Goal: Complete application form

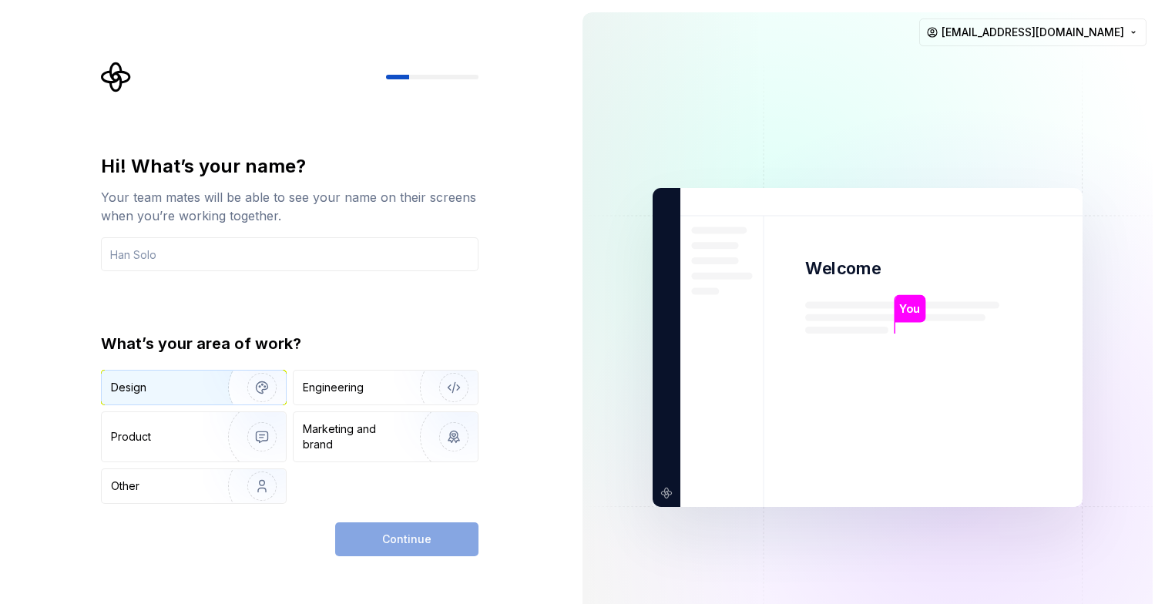
click at [226, 377] on img "button" at bounding box center [252, 387] width 99 height 103
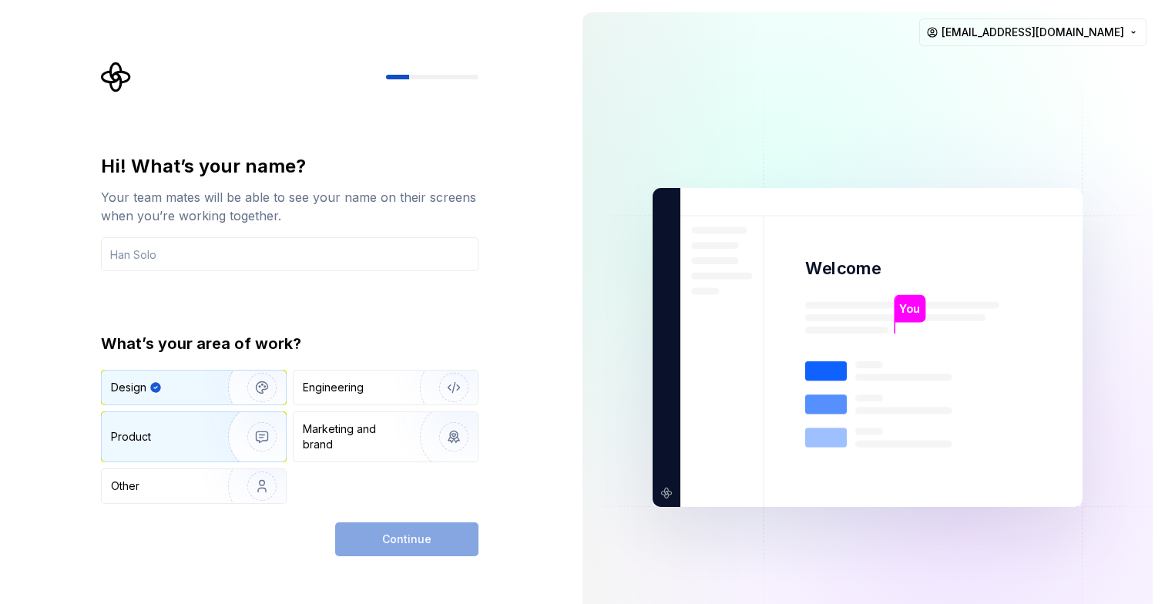
click at [251, 429] on img "button" at bounding box center [252, 436] width 99 height 103
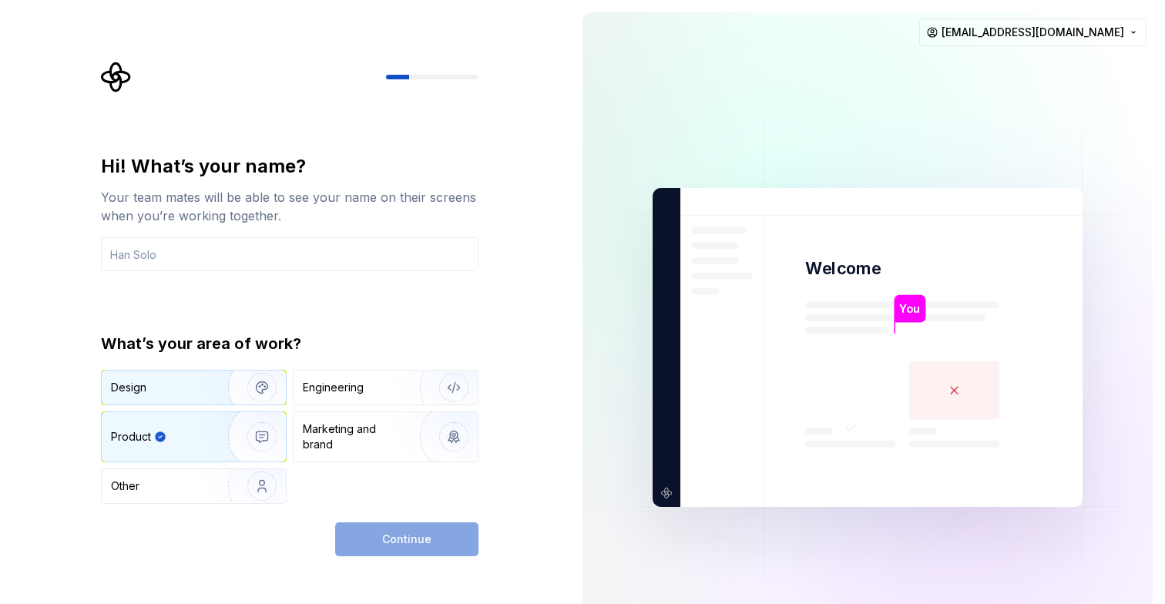
click at [245, 384] on img "button" at bounding box center [252, 387] width 99 height 103
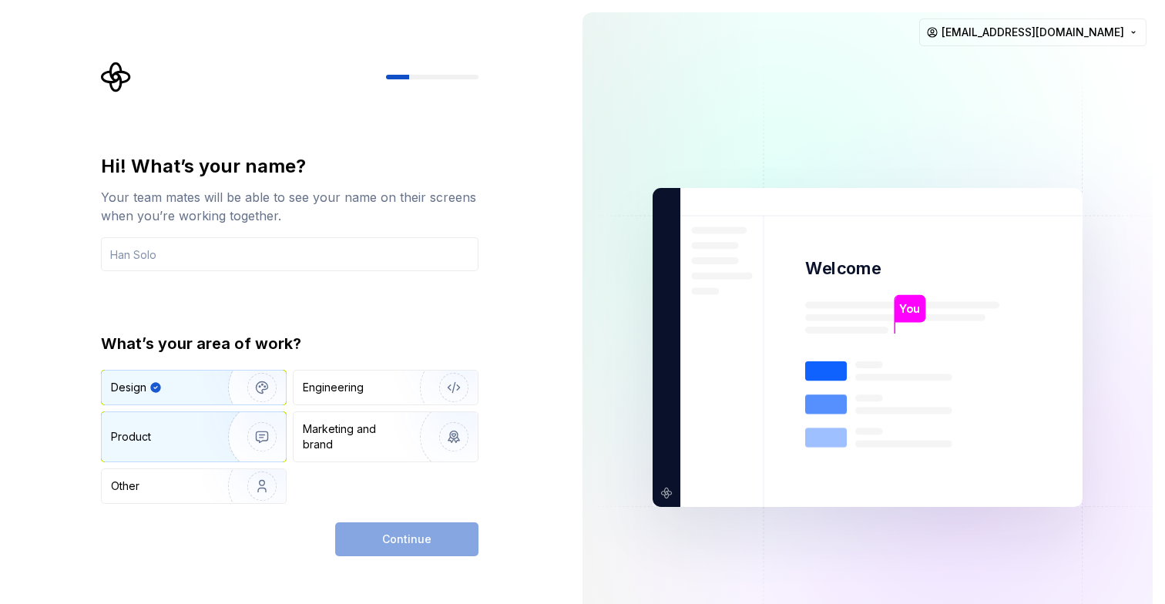
click at [256, 432] on img "button" at bounding box center [252, 436] width 99 height 103
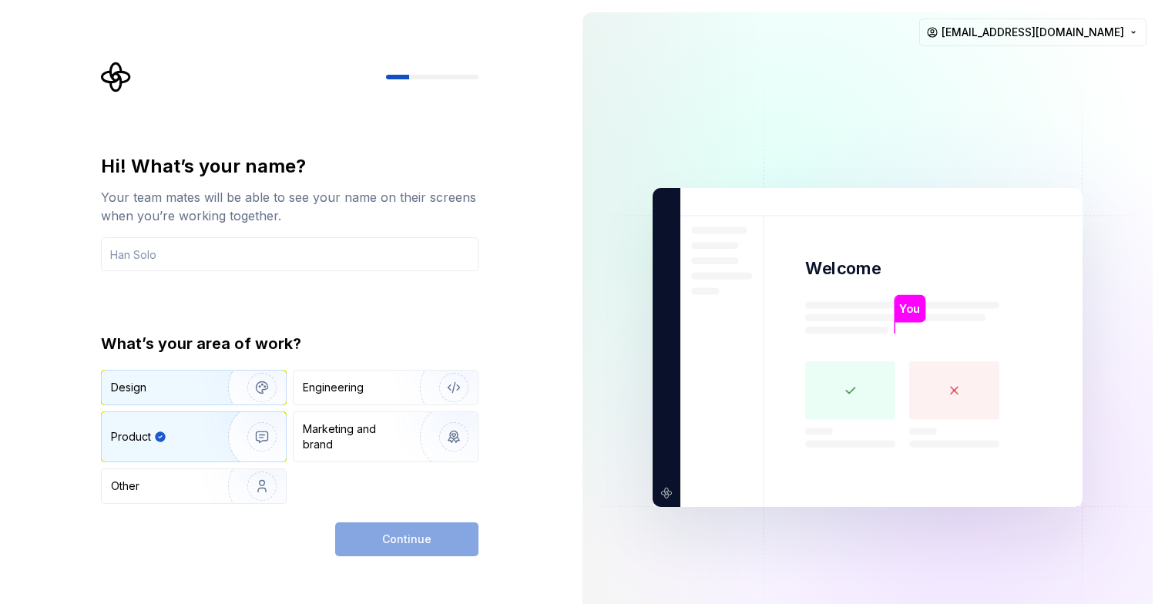
click at [245, 392] on img "button" at bounding box center [252, 387] width 99 height 103
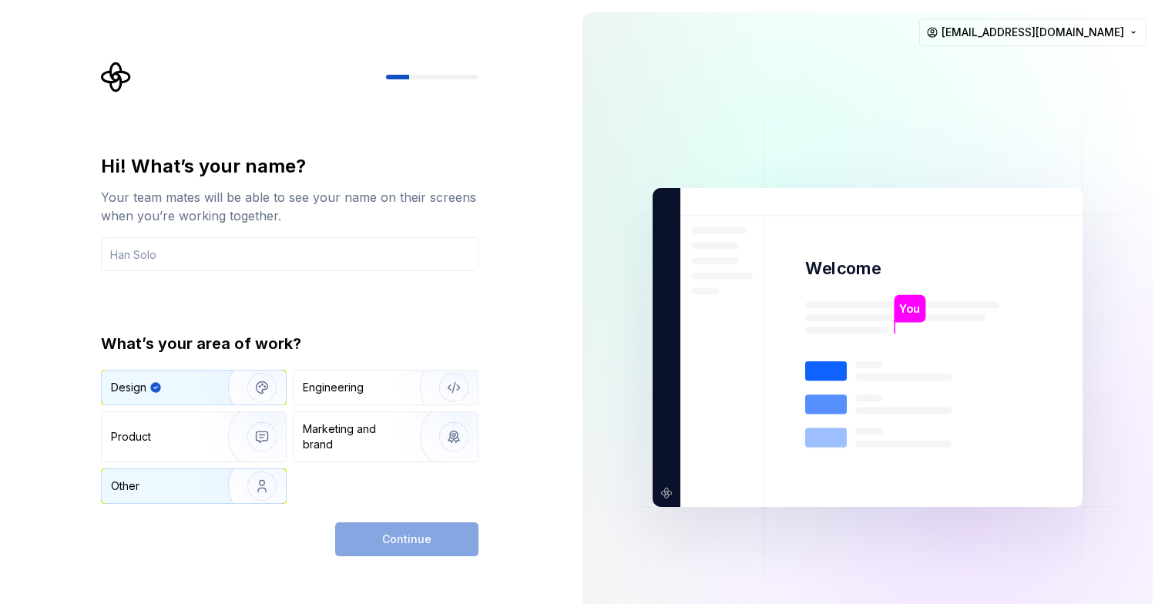
click at [221, 475] on img "button" at bounding box center [252, 485] width 99 height 103
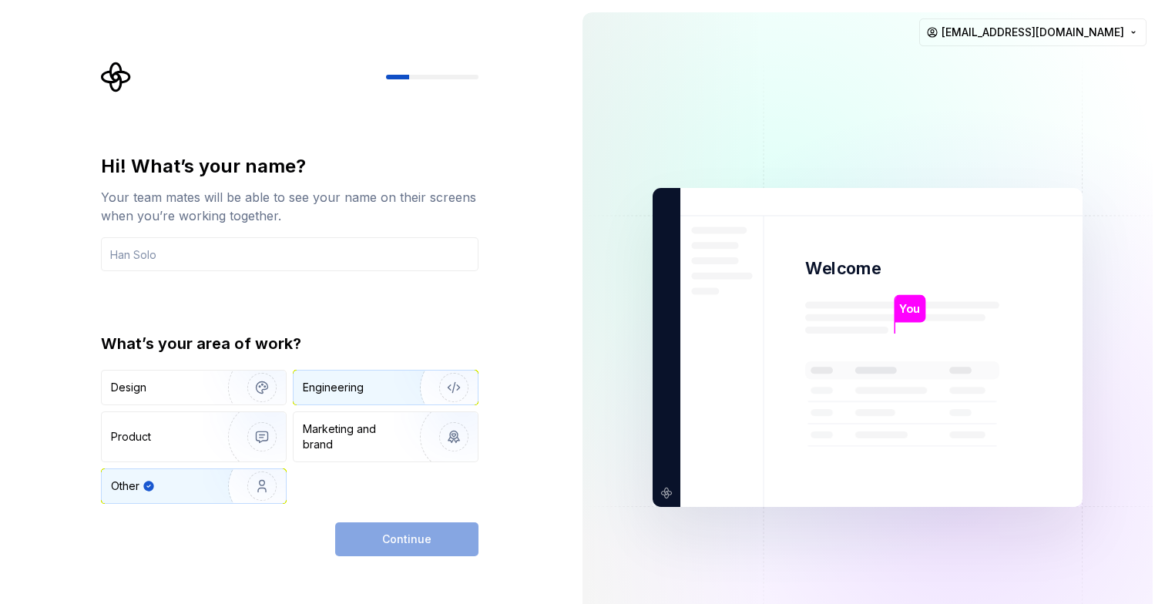
click at [337, 381] on div "Engineering" at bounding box center [333, 387] width 61 height 15
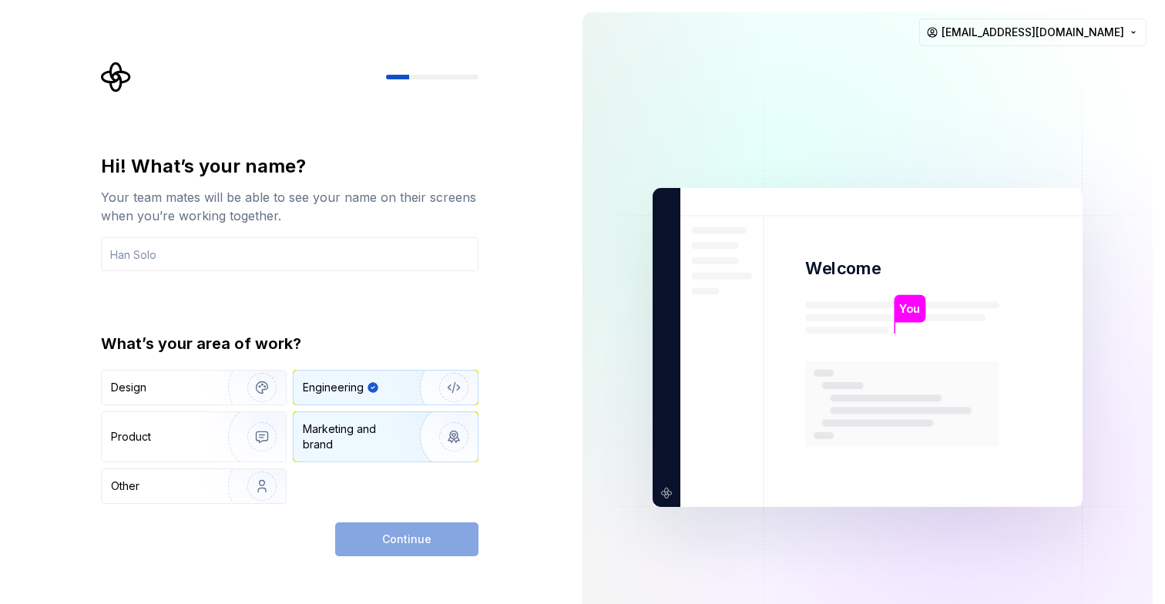
click at [347, 428] on div "Marketing and brand" at bounding box center [355, 436] width 104 height 31
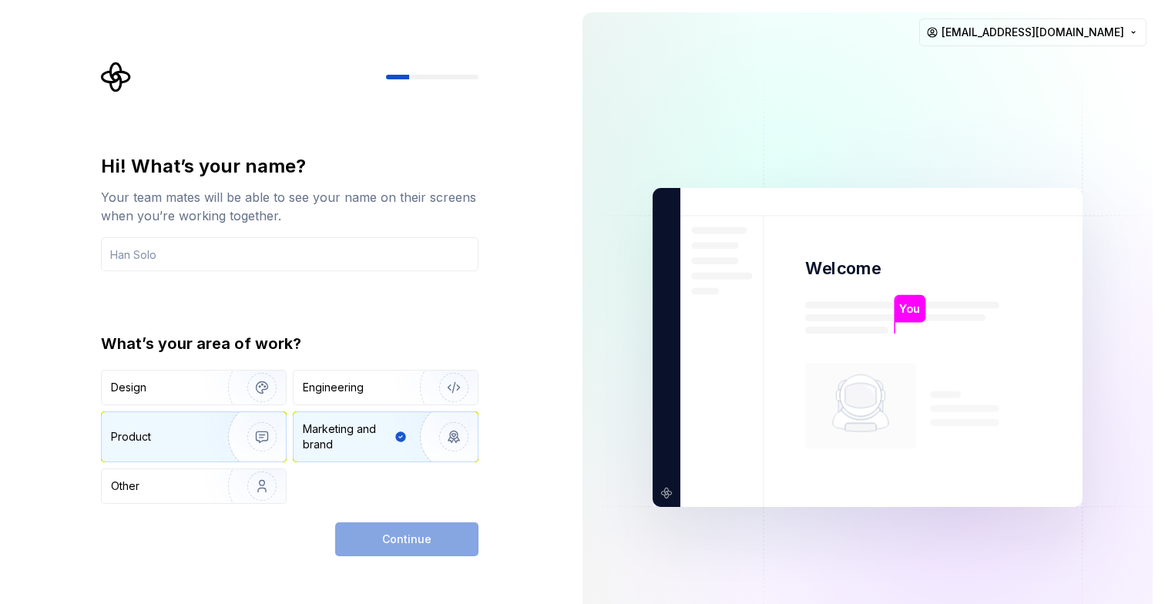
click at [243, 438] on img "button" at bounding box center [252, 436] width 99 height 103
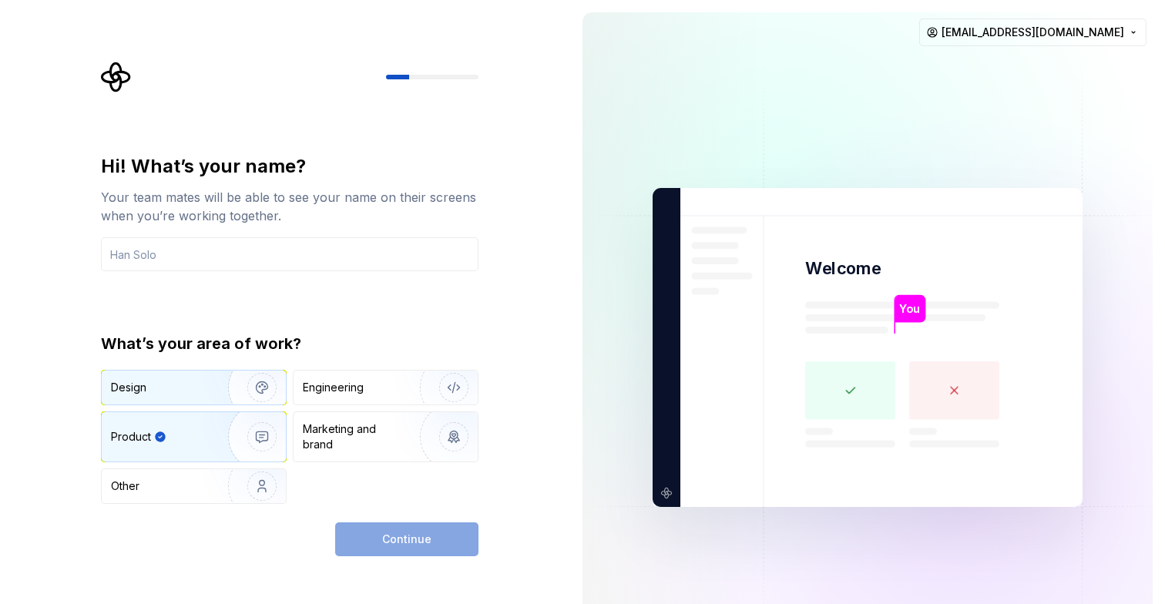
click at [243, 392] on img "button" at bounding box center [252, 387] width 99 height 103
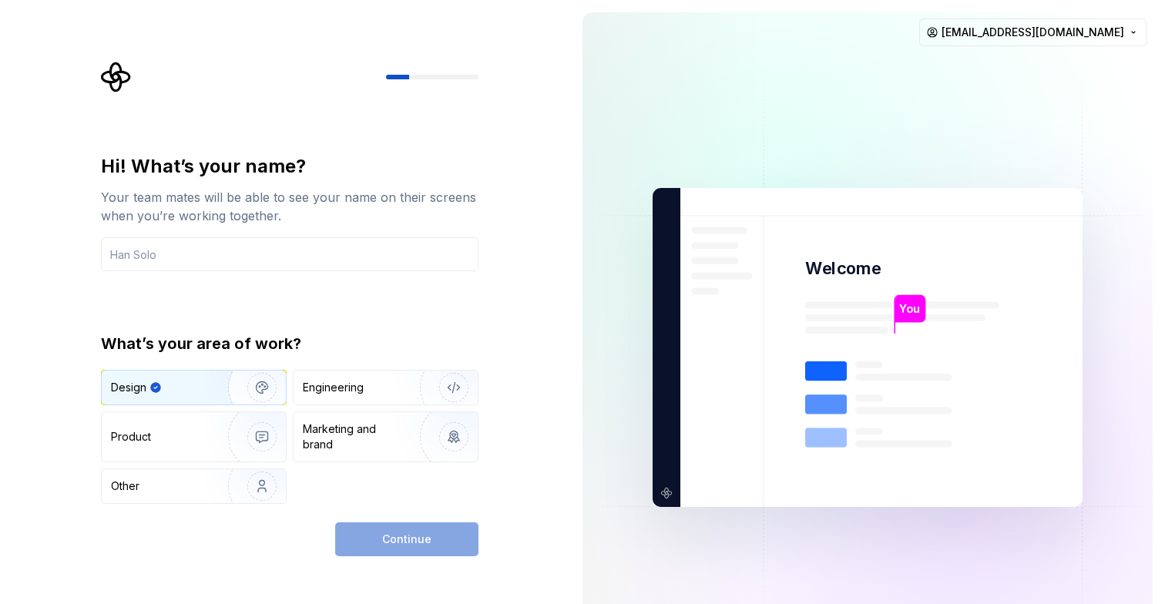
click at [434, 542] on div "Continue" at bounding box center [406, 539] width 143 height 34
click at [370, 263] on input "text" at bounding box center [289, 254] width 377 height 34
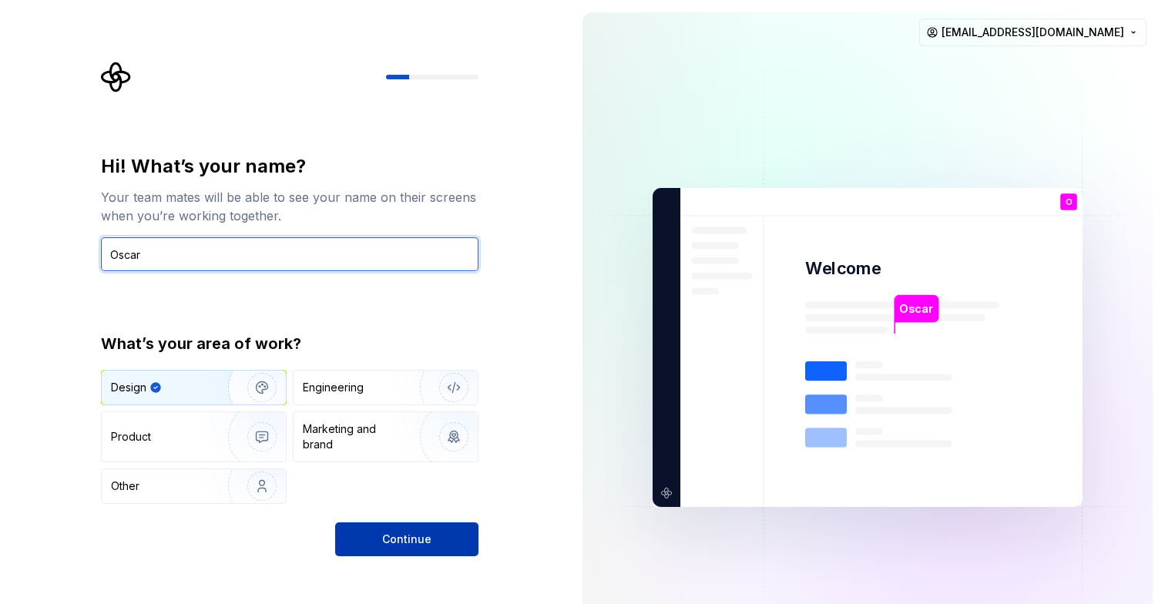
type input "Oscar"
click at [408, 532] on span "Continue" at bounding box center [406, 539] width 49 height 15
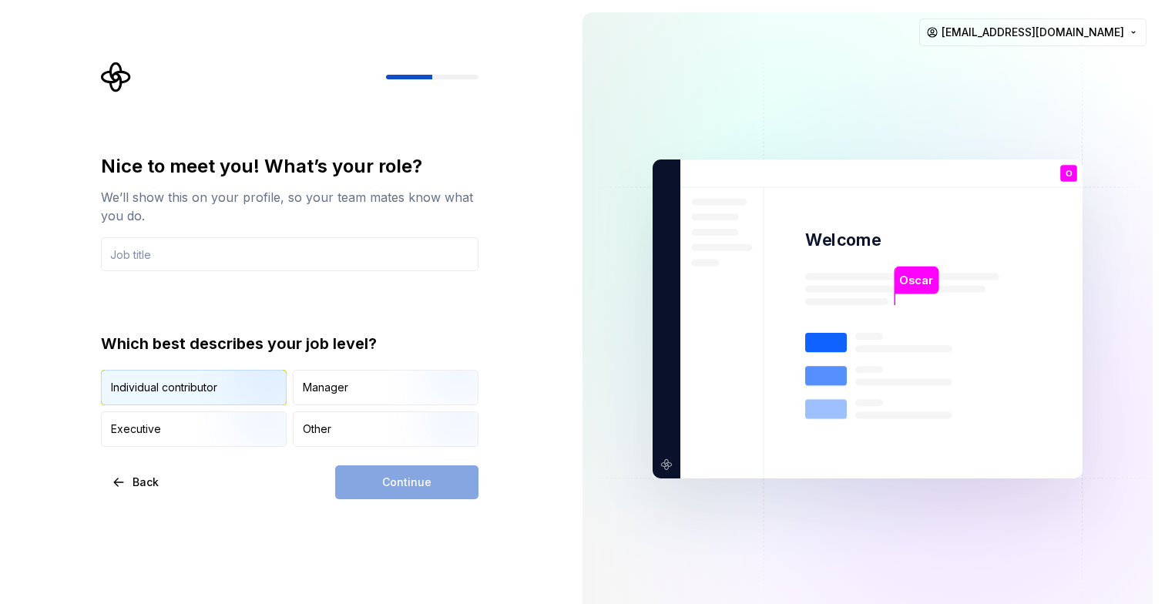
click at [243, 387] on img "button" at bounding box center [249, 406] width 99 height 103
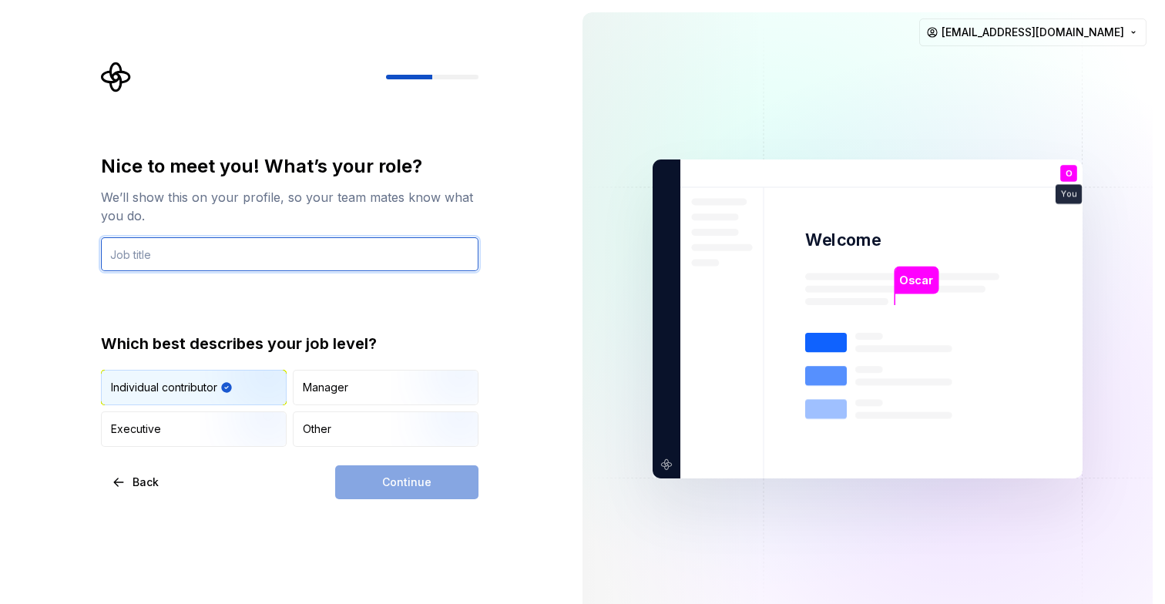
click at [263, 253] on input "text" at bounding box center [289, 254] width 377 height 34
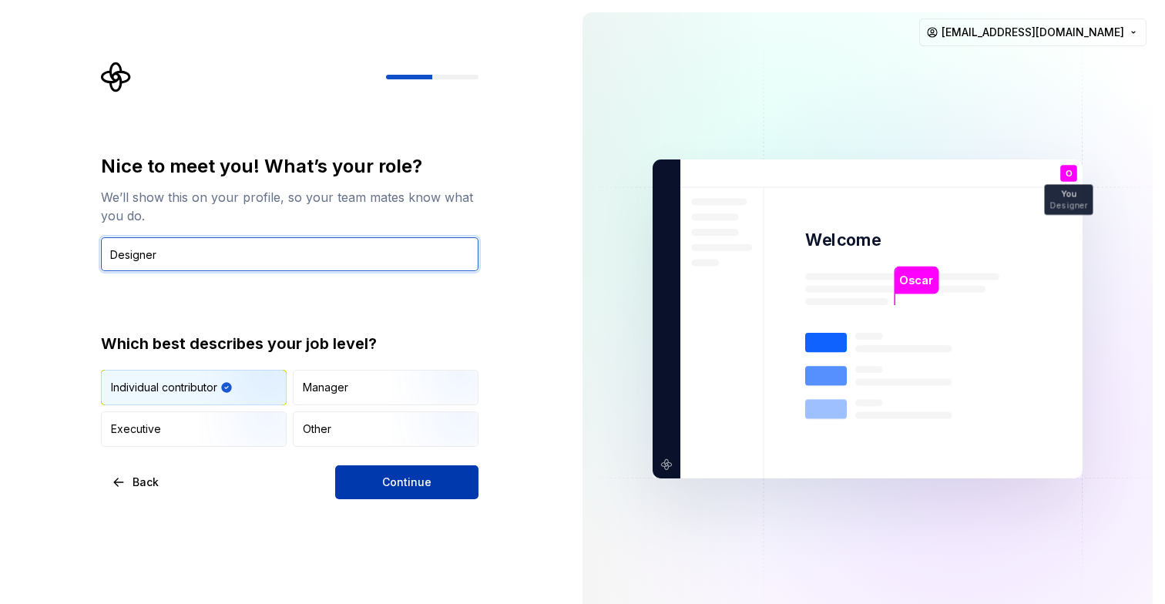
type input "Designer"
click at [354, 481] on button "Continue" at bounding box center [406, 482] width 143 height 34
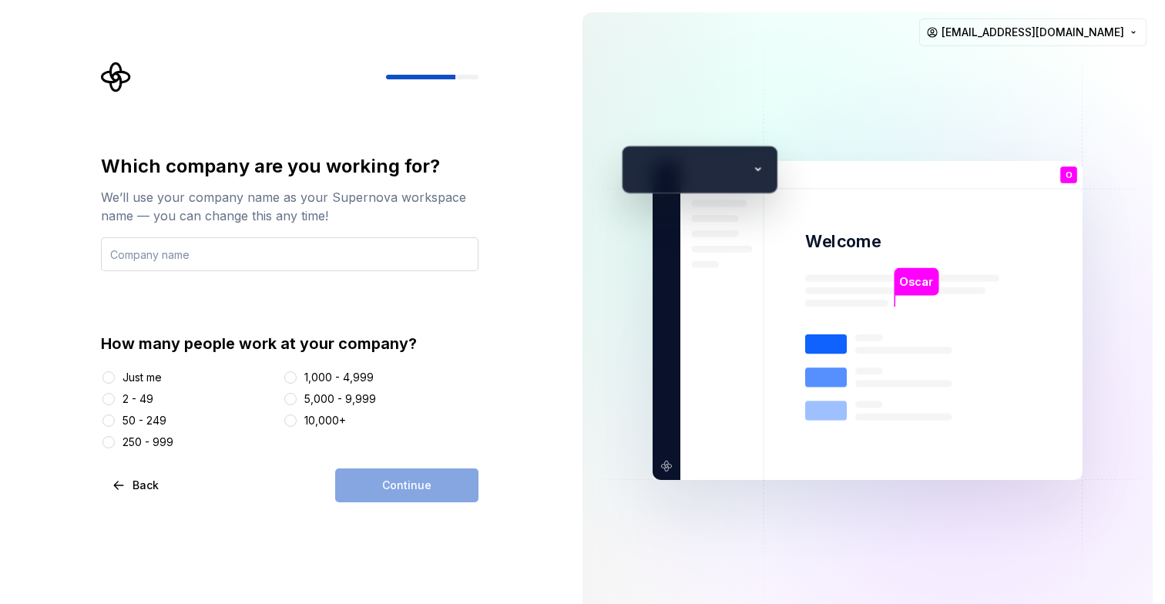
click at [256, 250] on input "text" at bounding box center [289, 254] width 377 height 34
type input "D"
type input "Stoik"
click at [146, 399] on div "2 - 49" at bounding box center [137, 398] width 31 height 15
click at [115, 399] on button "2 - 49" at bounding box center [108, 399] width 12 height 12
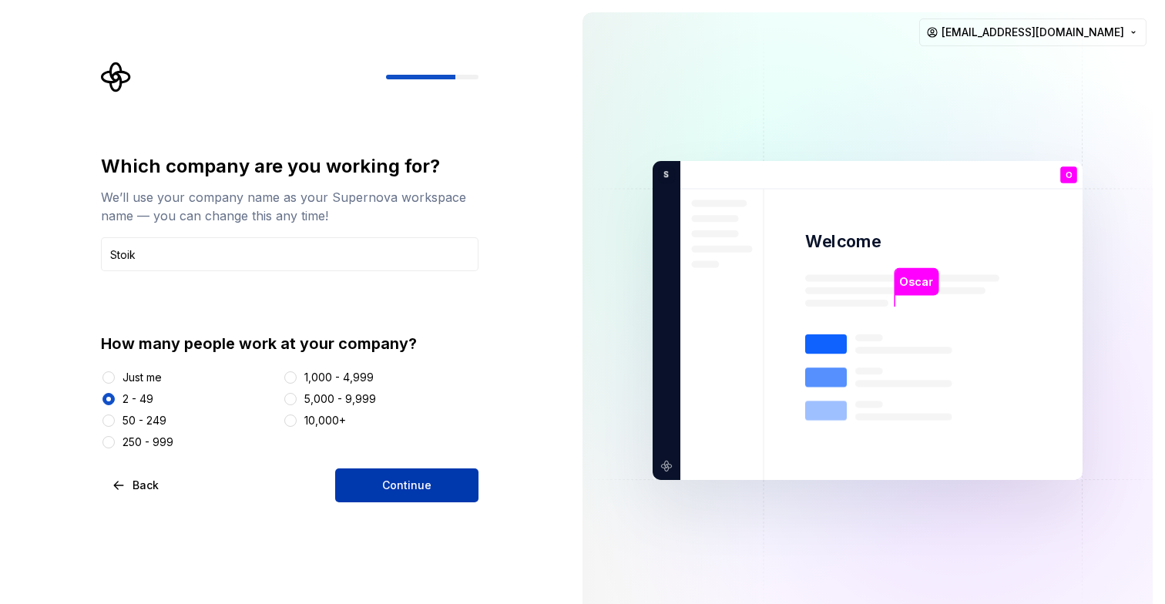
click at [361, 484] on button "Continue" at bounding box center [406, 485] width 143 height 34
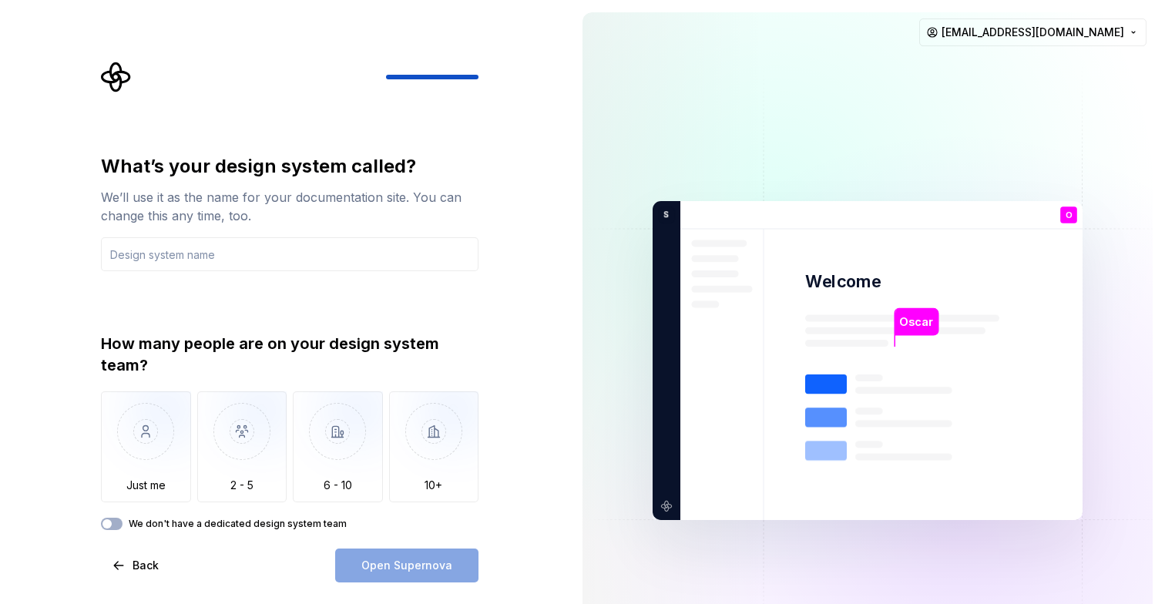
click at [175, 522] on label "We don't have a dedicated design system team" at bounding box center [238, 524] width 218 height 12
click at [122, 522] on button "We don't have a dedicated design system team" at bounding box center [112, 524] width 22 height 12
click at [180, 522] on label "We don't have a dedicated design system team" at bounding box center [238, 524] width 218 height 12
click at [122, 522] on button "We don't have a dedicated design system team" at bounding box center [112, 524] width 22 height 12
click at [180, 522] on label "We don't have a dedicated design system team" at bounding box center [238, 524] width 218 height 12
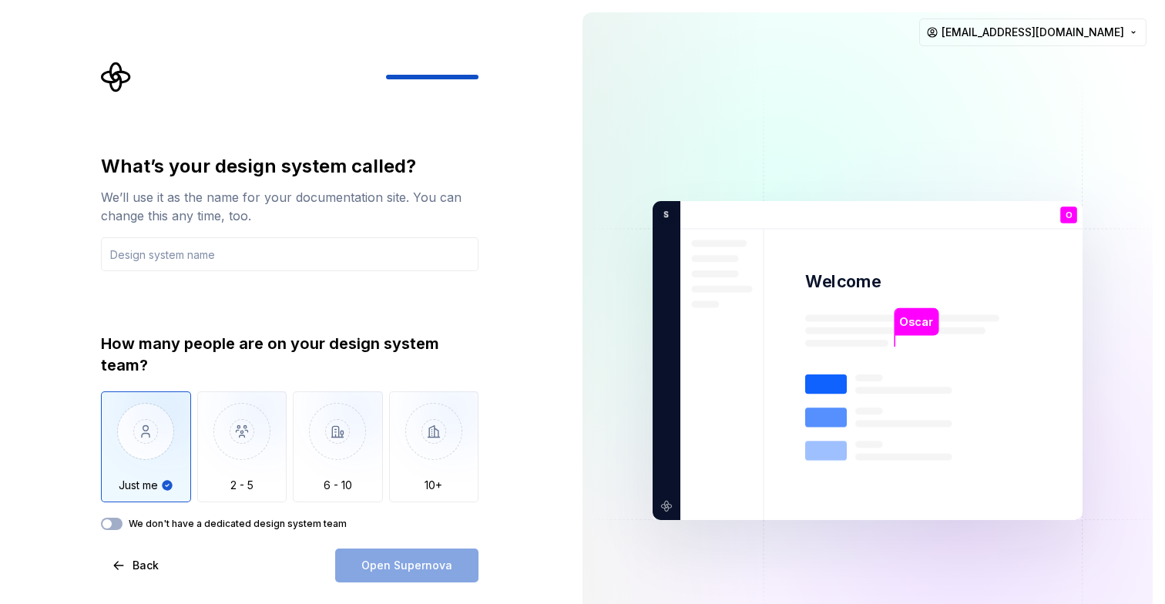
click at [122, 522] on button "We don't have a dedicated design system team" at bounding box center [112, 524] width 22 height 12
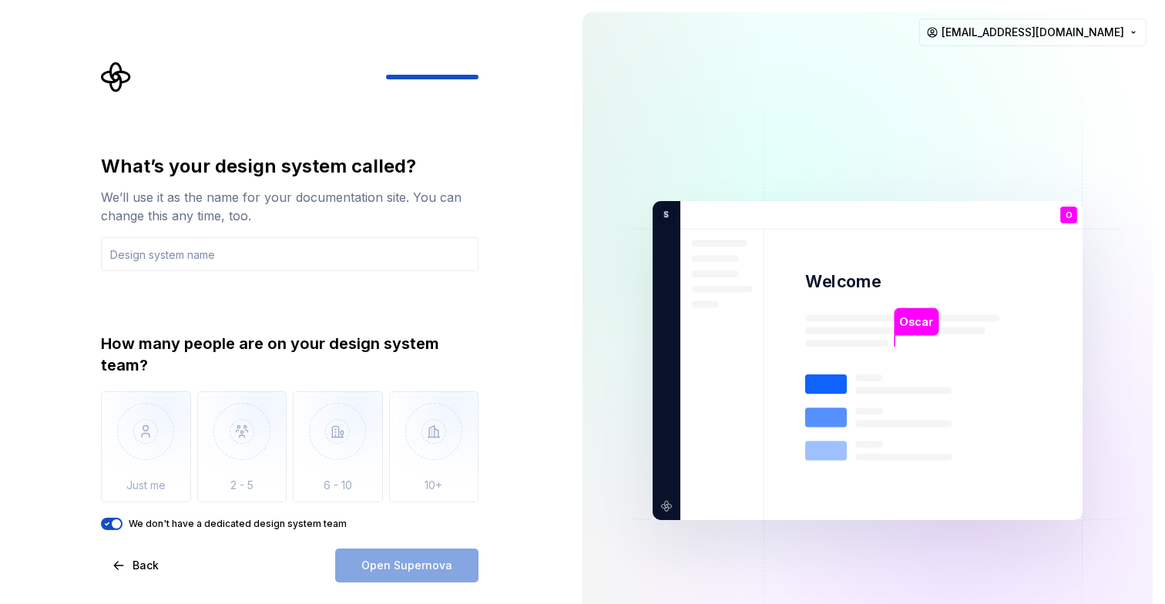
click at [180, 522] on label "We don't have a dedicated design system team" at bounding box center [238, 524] width 218 height 12
click at [122, 522] on button "We don't have a dedicated design system team" at bounding box center [112, 524] width 22 height 12
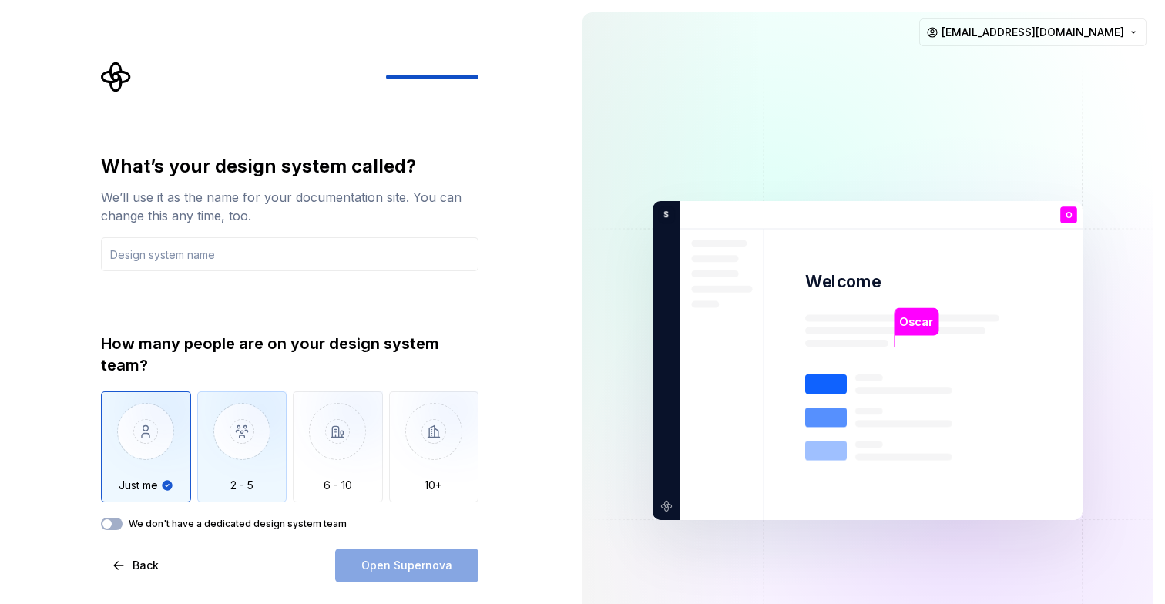
click at [208, 429] on img "button" at bounding box center [242, 442] width 90 height 103
click at [162, 428] on img "button" at bounding box center [146, 442] width 90 height 103
click at [239, 435] on img "button" at bounding box center [242, 442] width 90 height 103
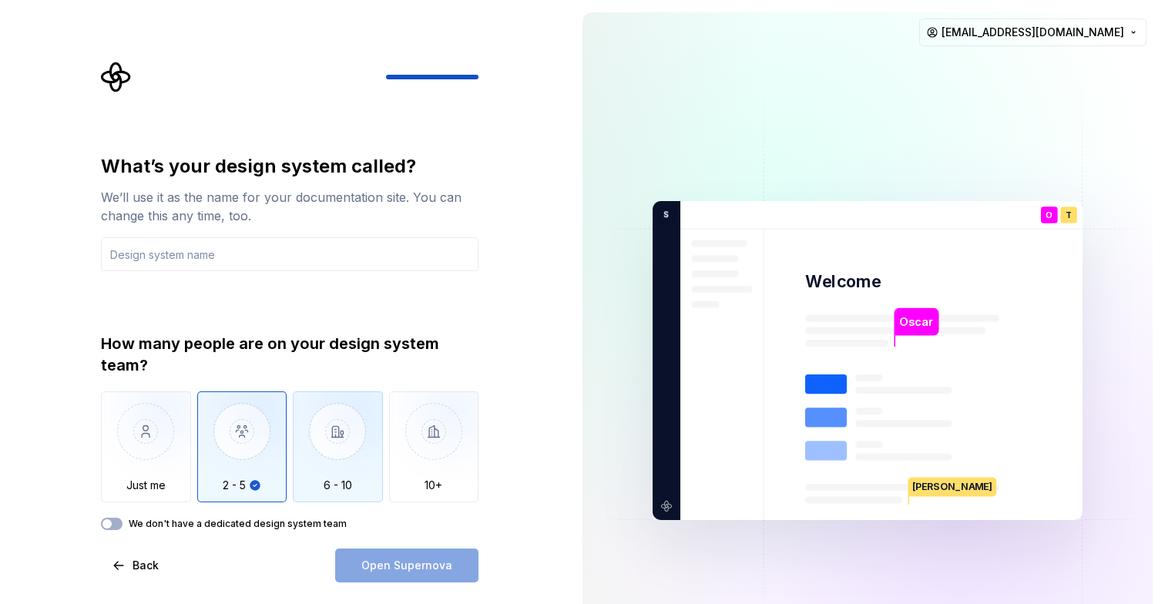
click at [333, 437] on img "button" at bounding box center [338, 442] width 90 height 103
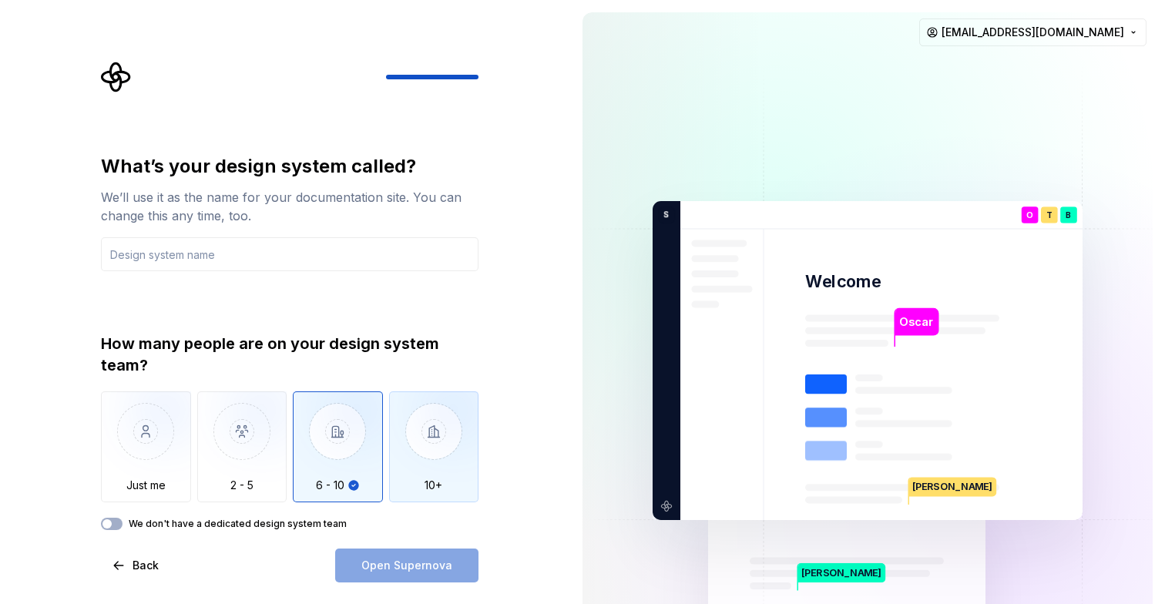
click at [431, 436] on img "button" at bounding box center [434, 442] width 90 height 103
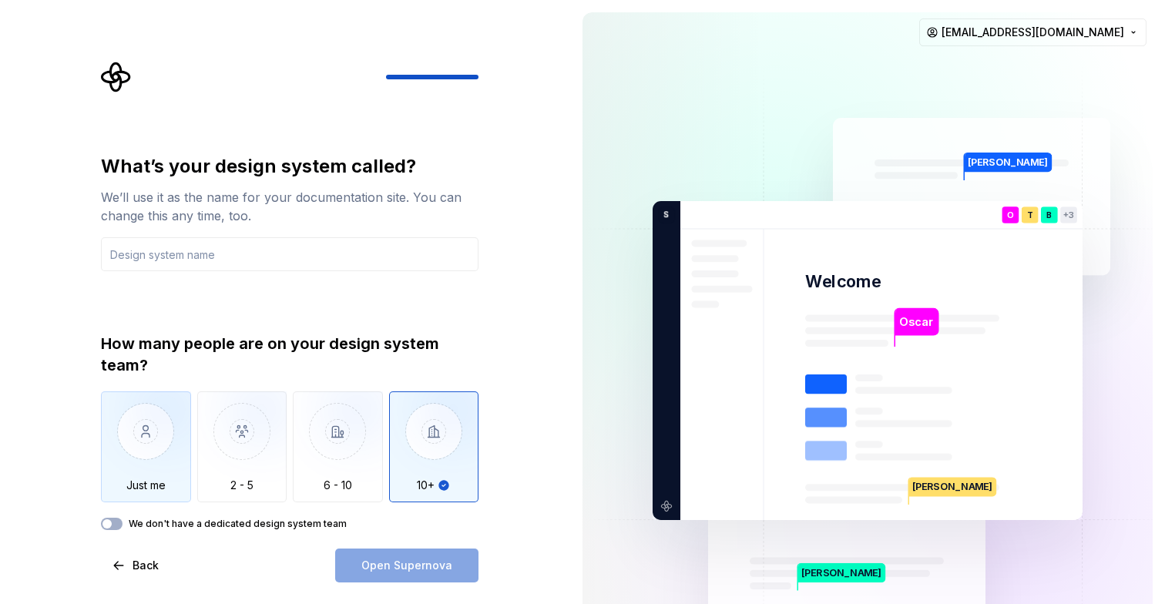
click at [146, 438] on img "button" at bounding box center [146, 442] width 90 height 103
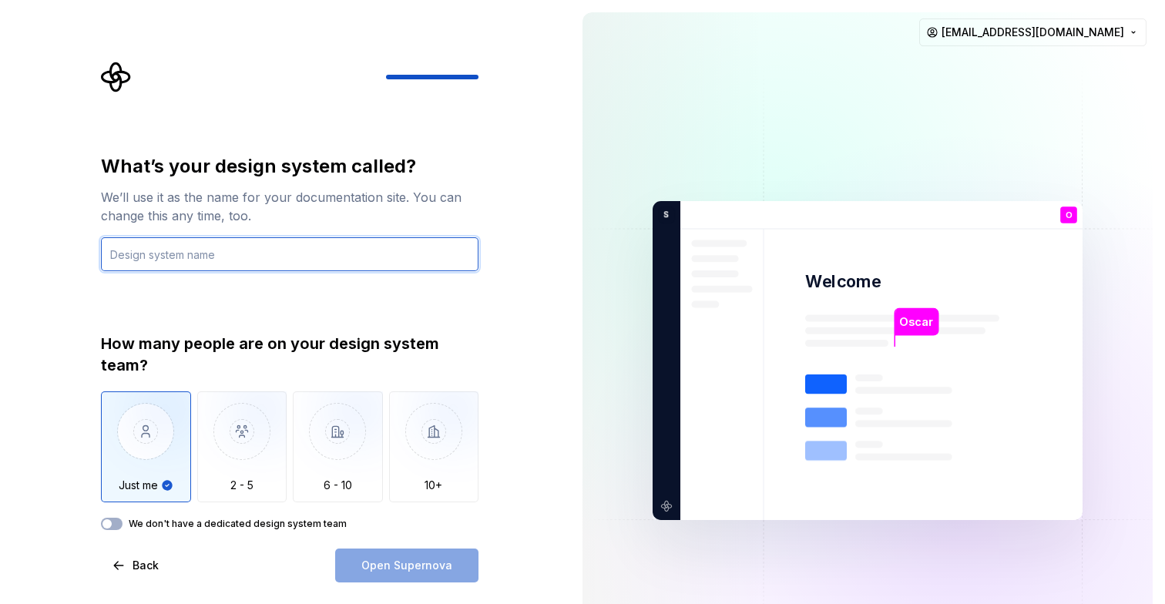
click at [204, 263] on input "text" at bounding box center [289, 254] width 377 height 34
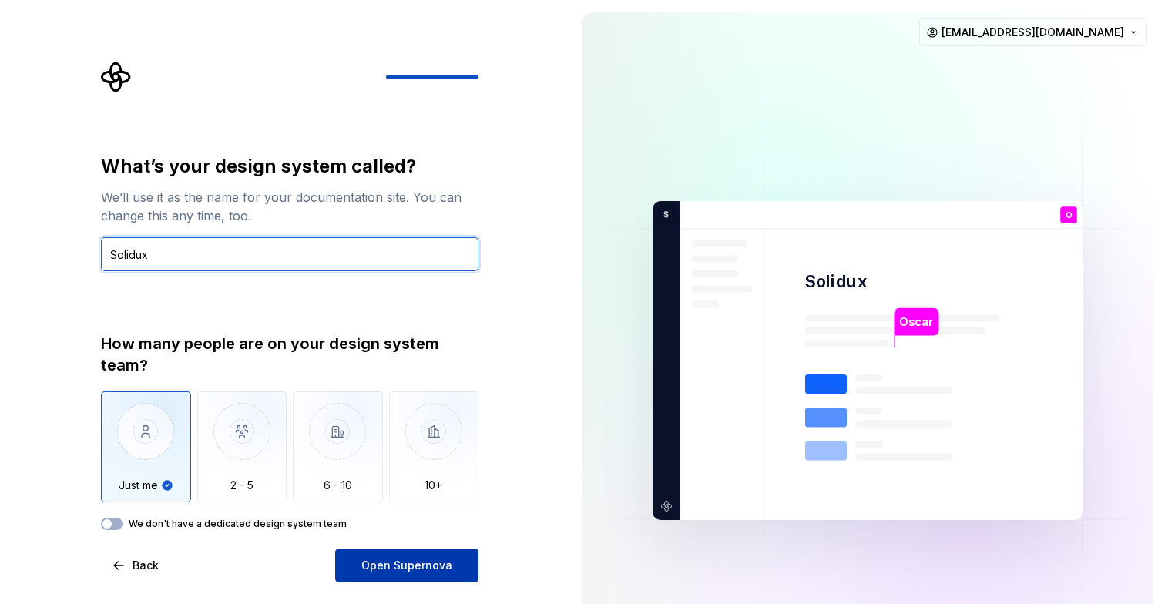
type input "Solidux"
click at [434, 561] on span "Open Supernova" at bounding box center [406, 565] width 91 height 15
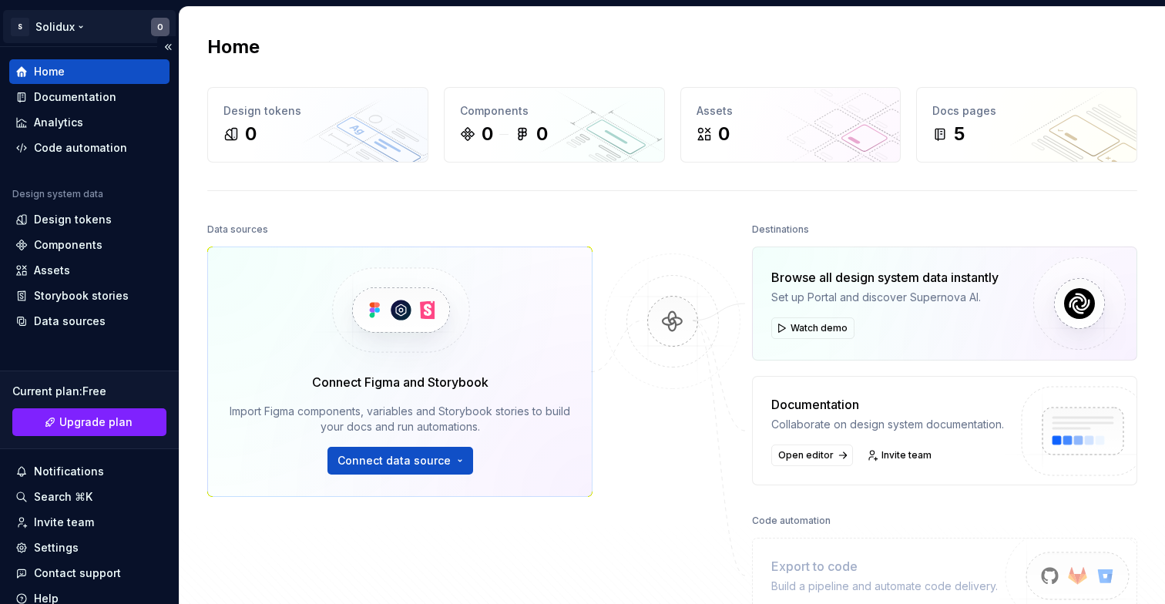
click at [68, 23] on html "S Solidux O Home Documentation Analytics Code automation Design system data Des…" at bounding box center [582, 302] width 1165 height 604
click at [74, 16] on html "S Solidux O Home Documentation Analytics Code automation Design system data Des…" at bounding box center [582, 302] width 1165 height 604
click at [654, 310] on img at bounding box center [672, 336] width 149 height 167
